Goal: Find specific page/section

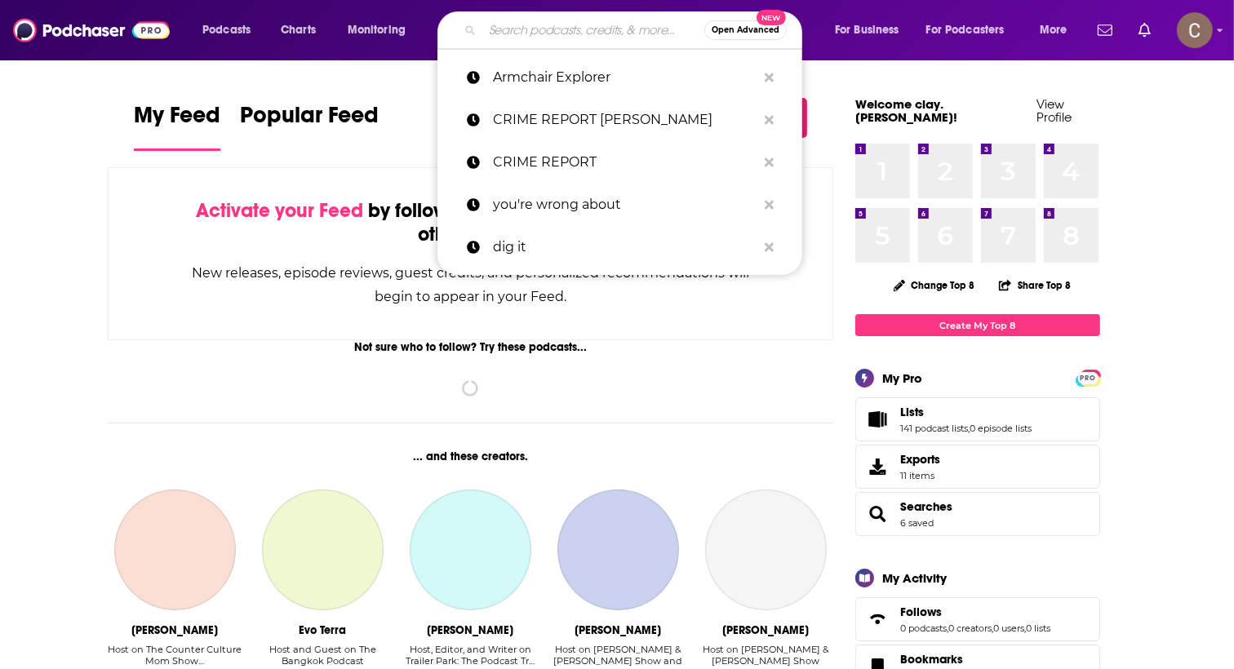
click at [559, 35] on input "Search podcasts, credits, & more..." at bounding box center [593, 30] width 222 height 26
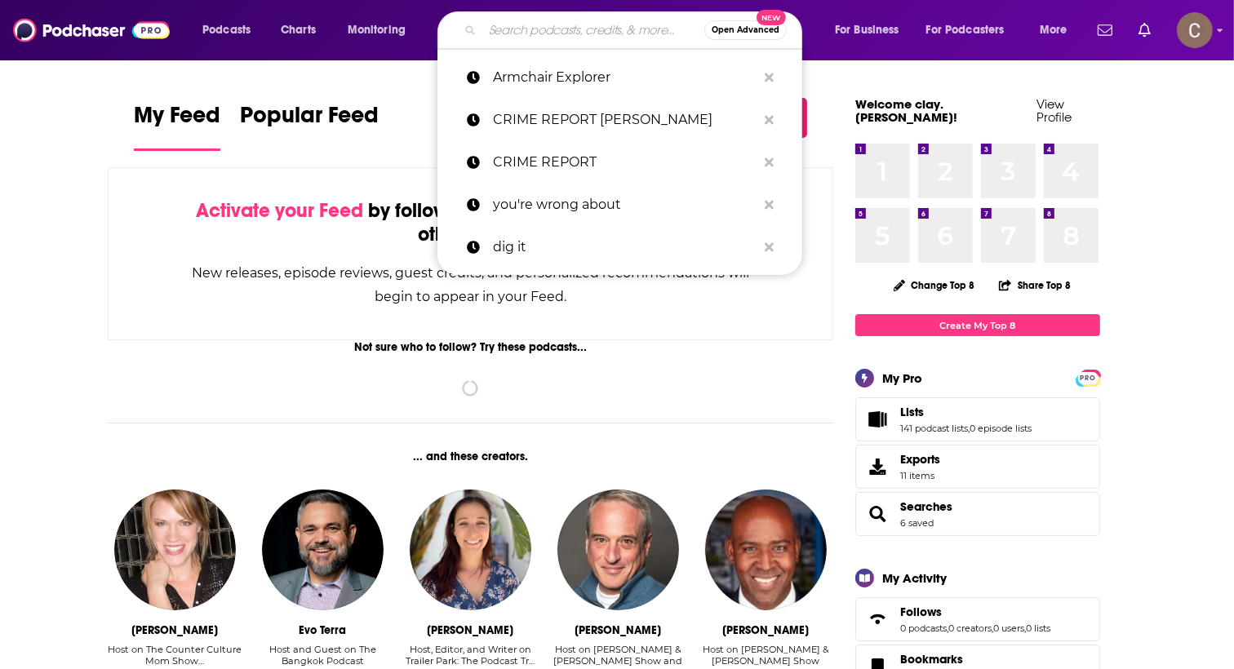
paste input "Hella Married Podcast"
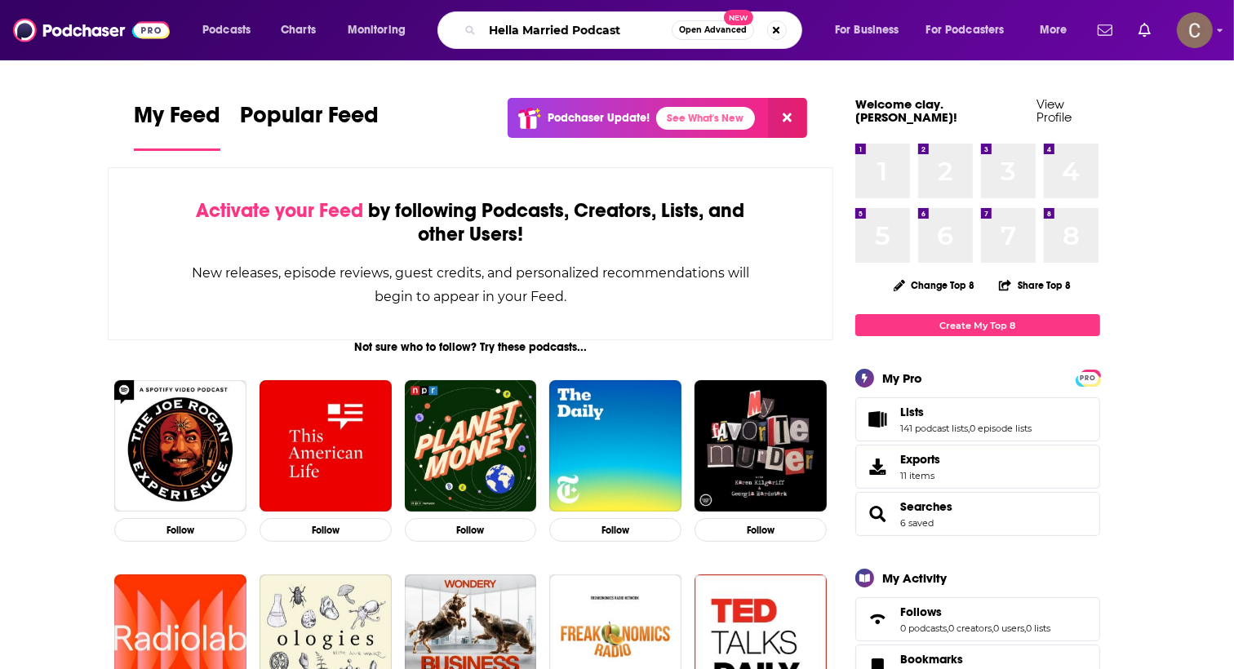
type input "Hella Married Podcast"
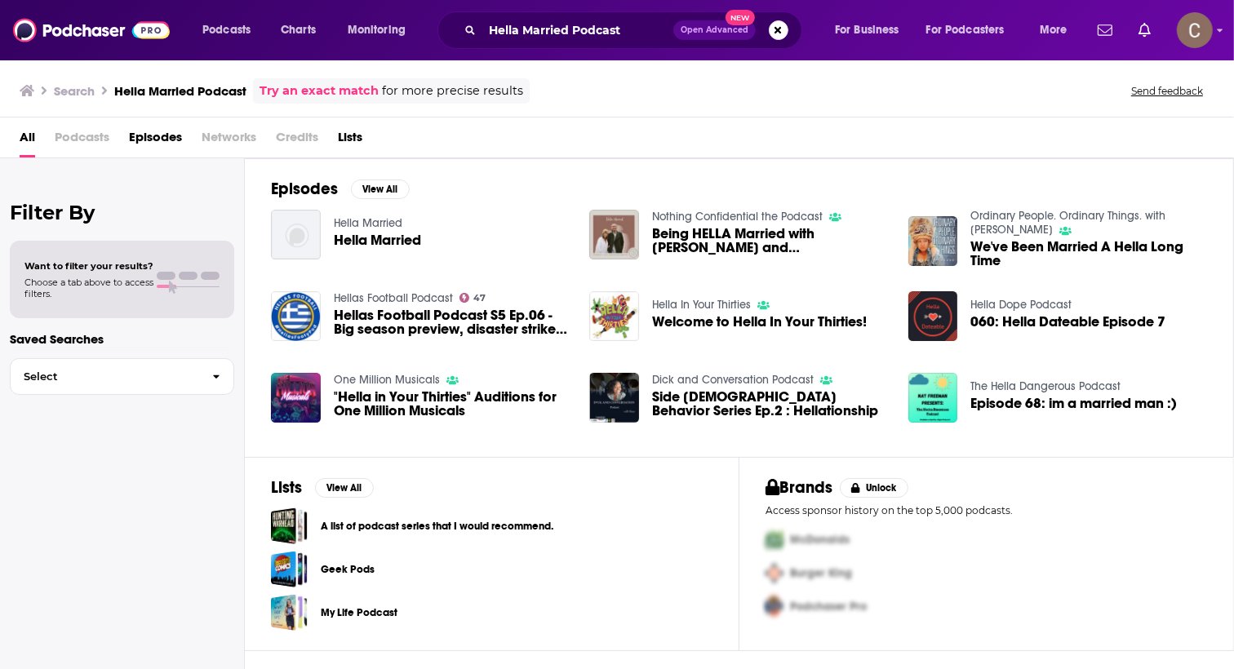
click at [368, 240] on span "Hella Married" at bounding box center [377, 240] width 87 height 14
